Goal: Use online tool/utility: Utilize a website feature to perform a specific function

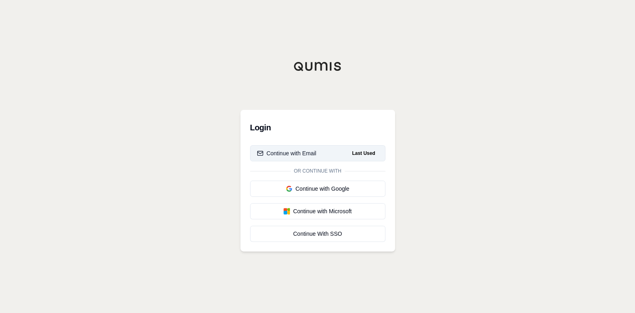
click at [277, 150] on div "Continue with Email" at bounding box center [287, 153] width 60 height 8
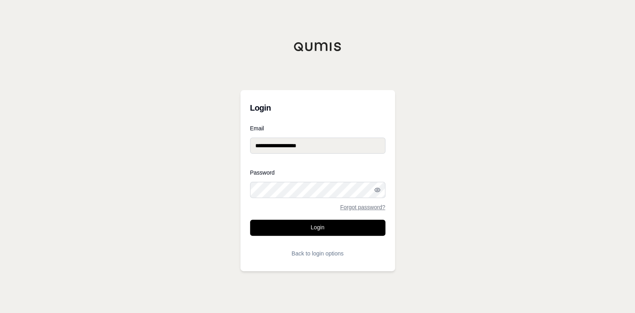
click at [304, 226] on button "Login" at bounding box center [317, 228] width 135 height 16
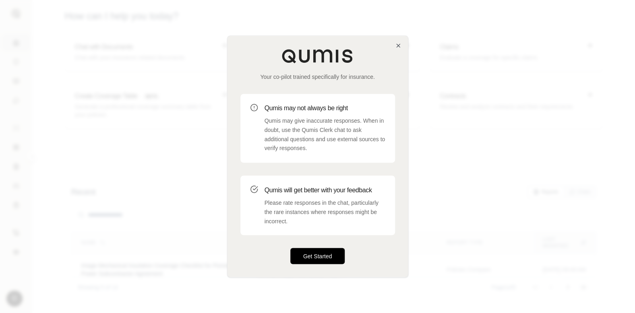
click at [321, 254] on button "Get Started" at bounding box center [317, 256] width 55 height 16
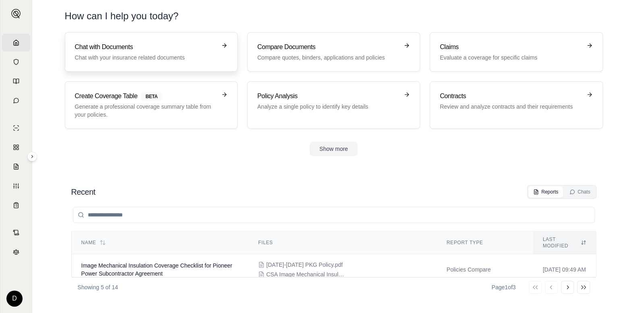
click at [183, 49] on h3 "Chat with Documents" at bounding box center [145, 47] width 141 height 10
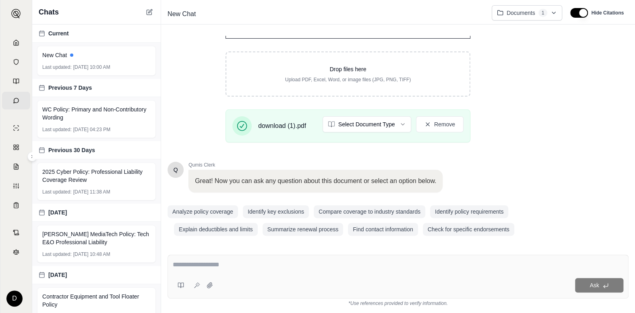
scroll to position [122, 0]
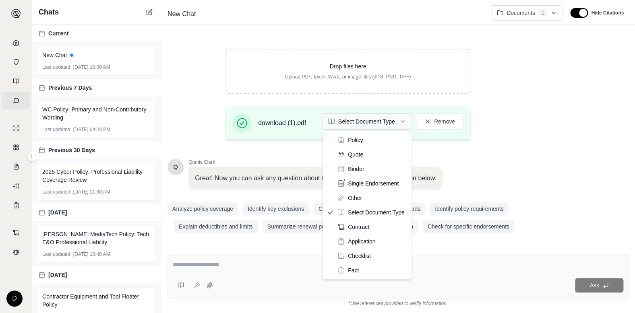
click at [393, 123] on html "Home Vault Prompts Chats Single Policy Comparisons Claims Custom Report Coverag…" at bounding box center [317, 156] width 635 height 313
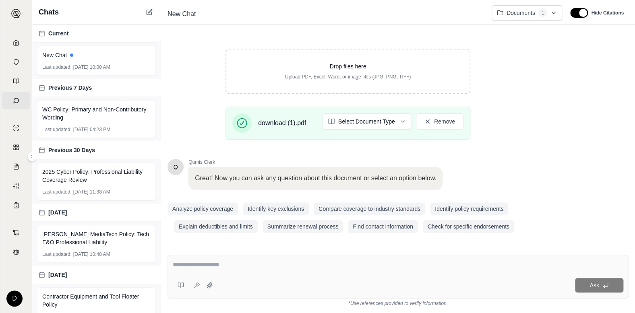
click at [220, 269] on textarea at bounding box center [398, 265] width 451 height 10
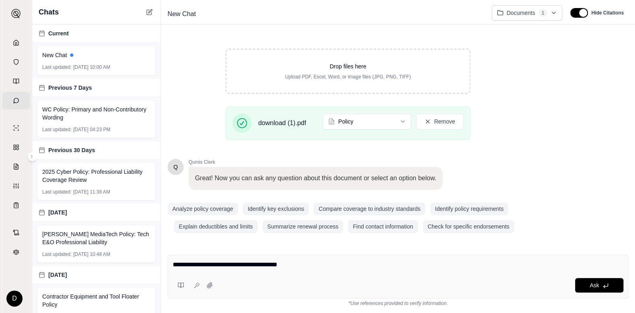
type textarea "**********"
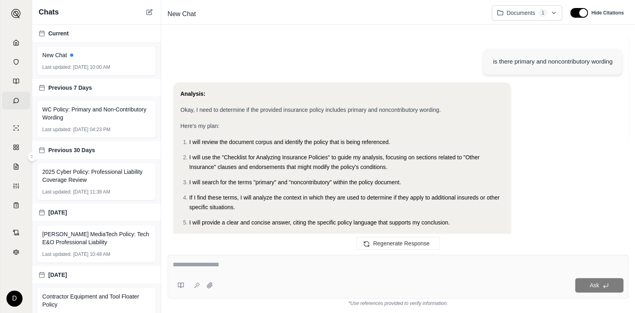
scroll to position [336, 0]
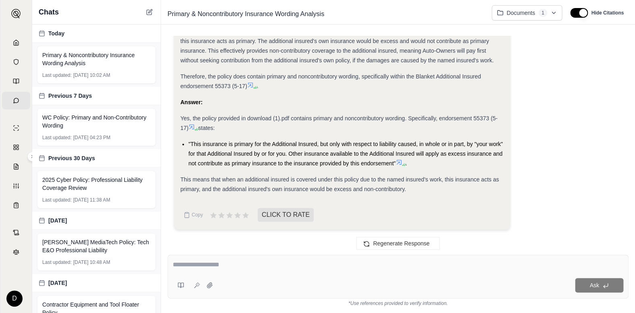
click at [218, 268] on textarea at bounding box center [398, 265] width 451 height 10
type textarea "**********"
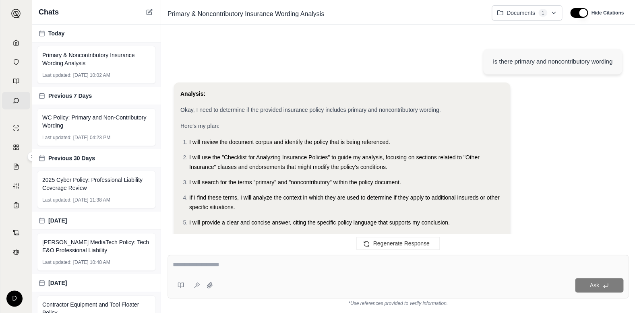
scroll to position [892, 0]
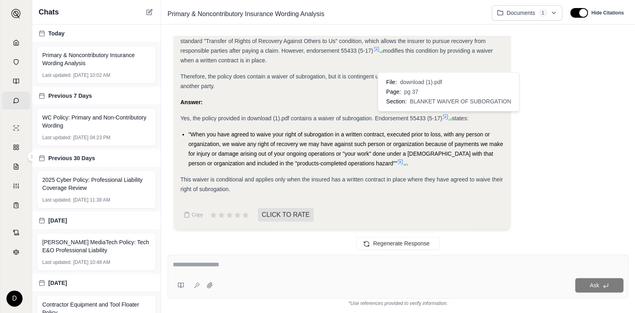
click at [446, 115] on icon at bounding box center [445, 117] width 5 height 5
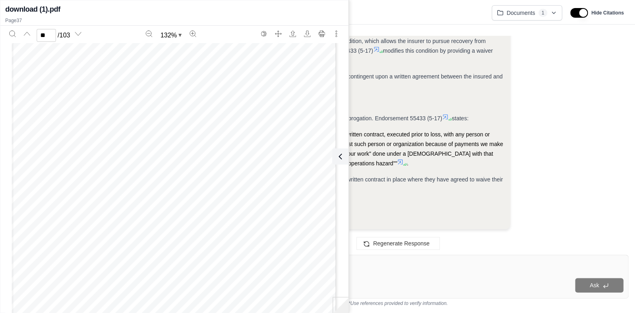
scroll to position [15678, 0]
click at [326, 33] on button "Print" at bounding box center [321, 33] width 13 height 13
type input "**"
